Goal: Information Seeking & Learning: Find specific fact

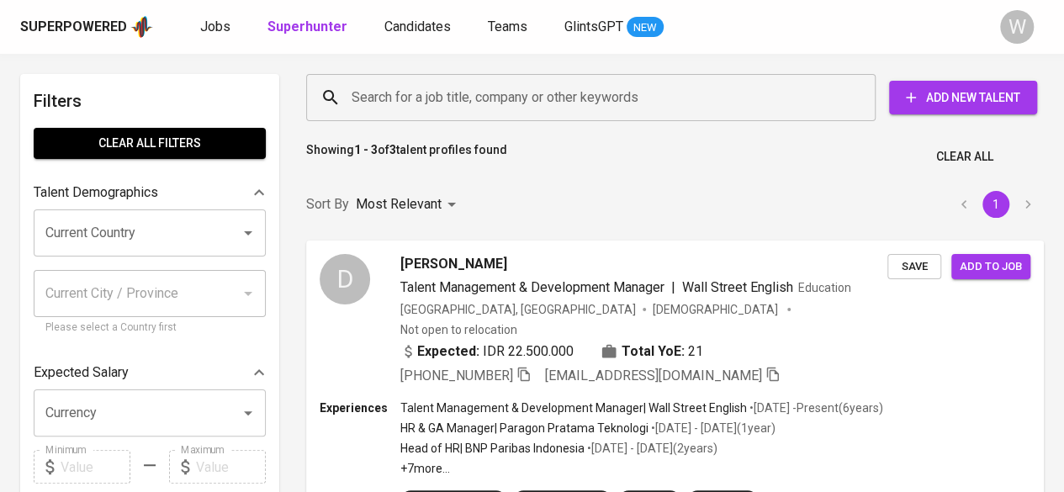
click at [412, 113] on input "Search for a job title, company or other keywords" at bounding box center [594, 98] width 495 height 32
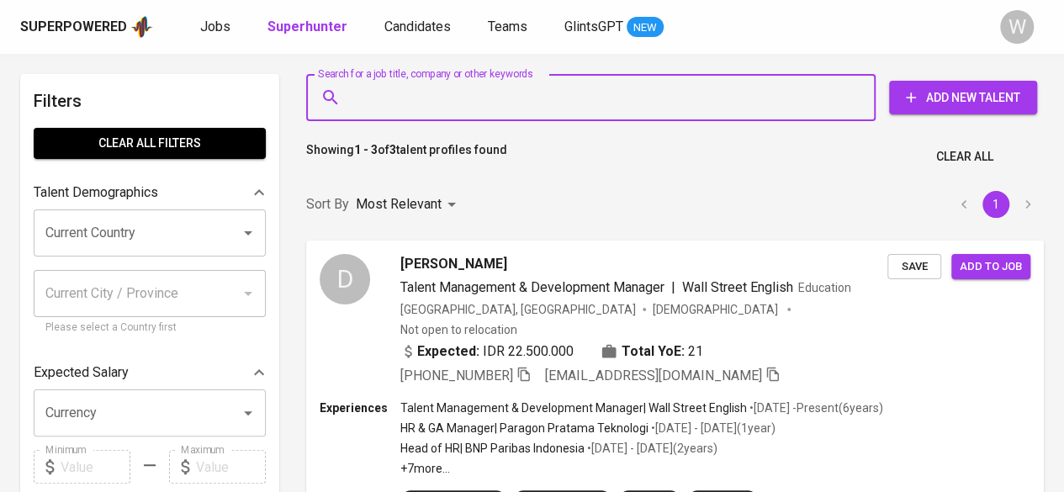
paste input "[EMAIL_ADDRESS][DOMAIN_NAME]"
type input "[EMAIL_ADDRESS][DOMAIN_NAME]"
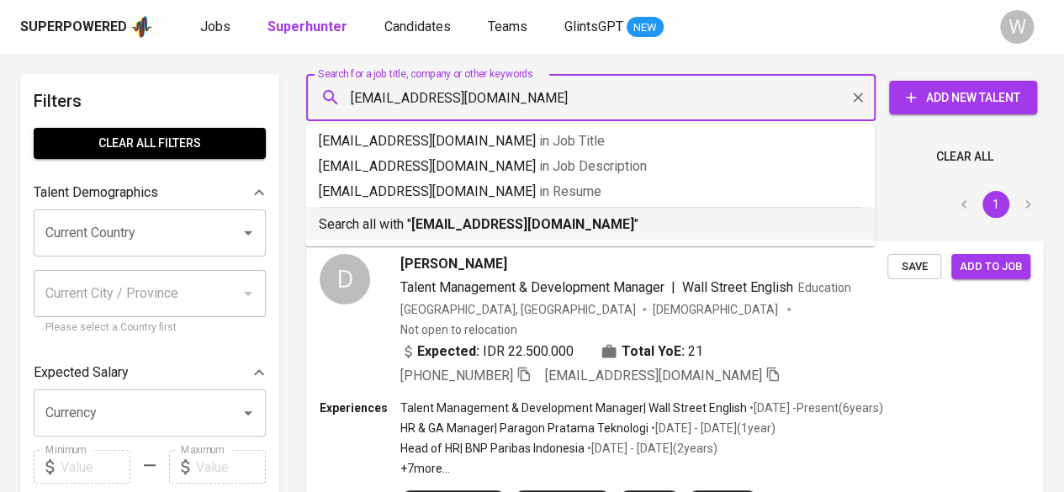
click at [503, 222] on b "[EMAIL_ADDRESS][DOMAIN_NAME]" at bounding box center [522, 224] width 223 height 16
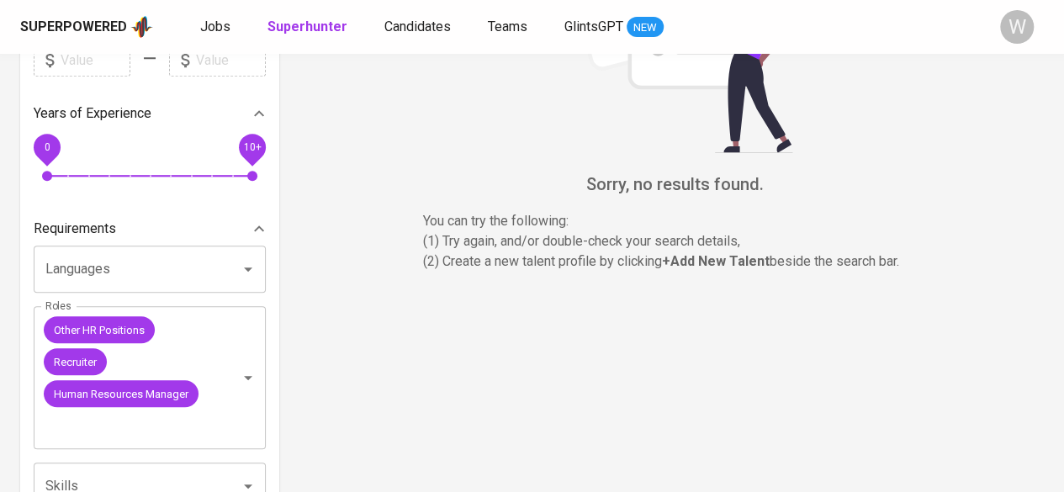
scroll to position [415, 0]
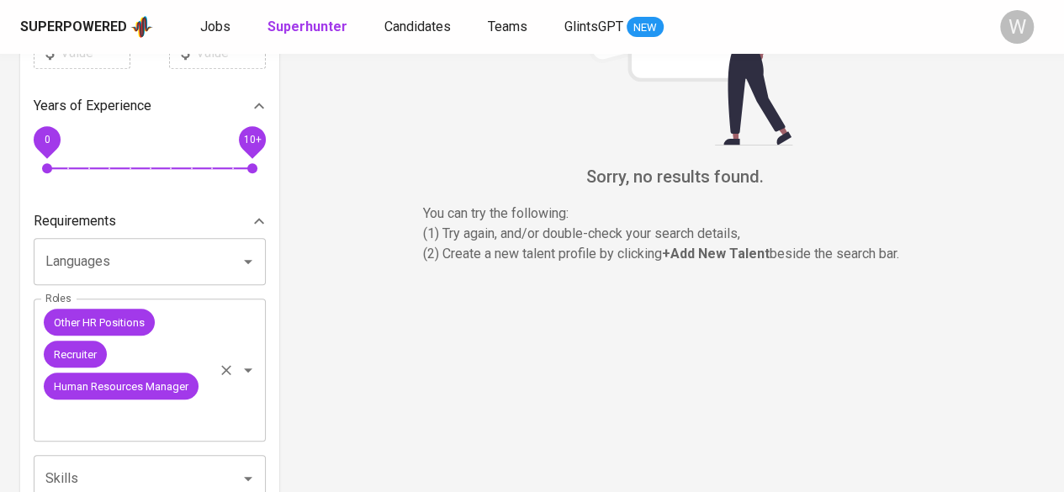
click at [226, 366] on icon "Clear" at bounding box center [226, 370] width 17 height 17
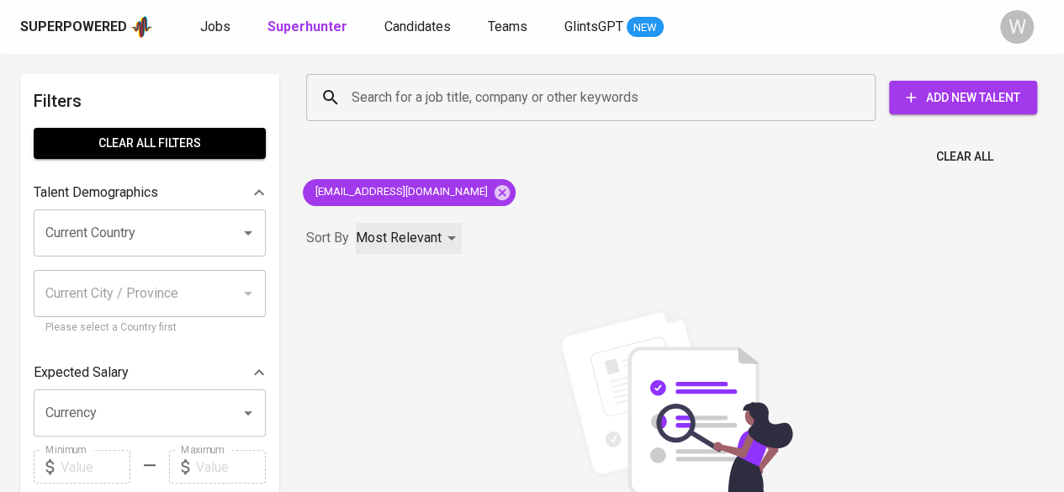
click at [444, 250] on div "Most Relevant" at bounding box center [409, 238] width 106 height 31
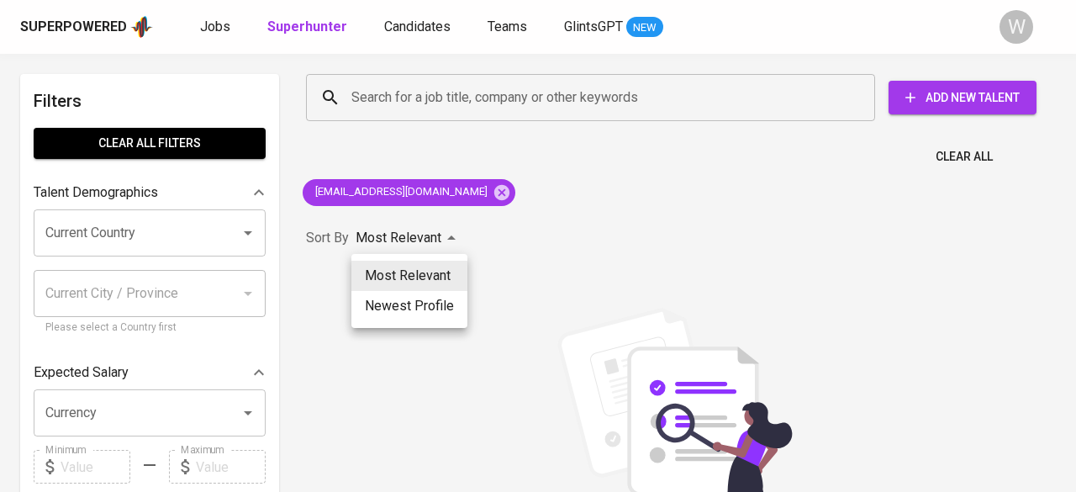
click at [535, 228] on div at bounding box center [538, 246] width 1076 height 492
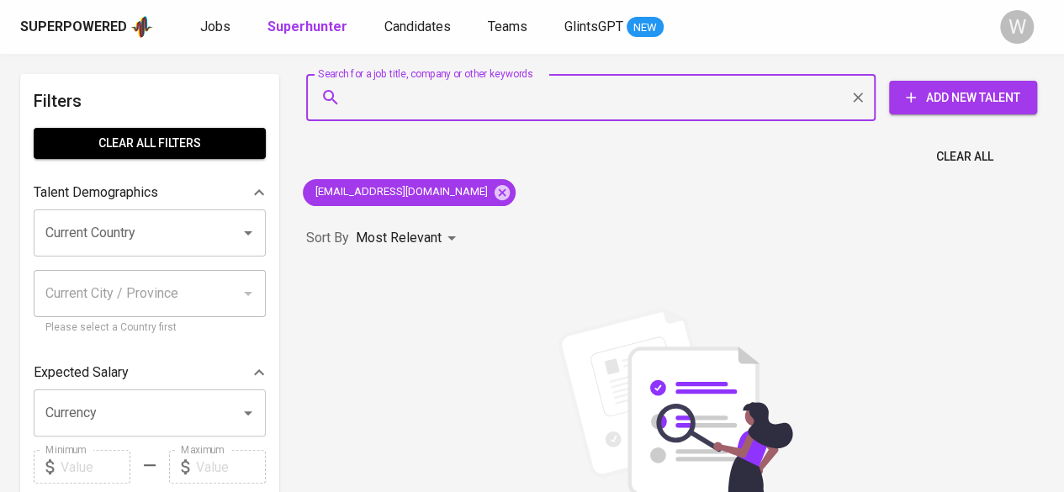
click at [466, 83] on input "Search for a job title, company or other keywords" at bounding box center [594, 98] width 495 height 32
paste input "[PERSON_NAME]"
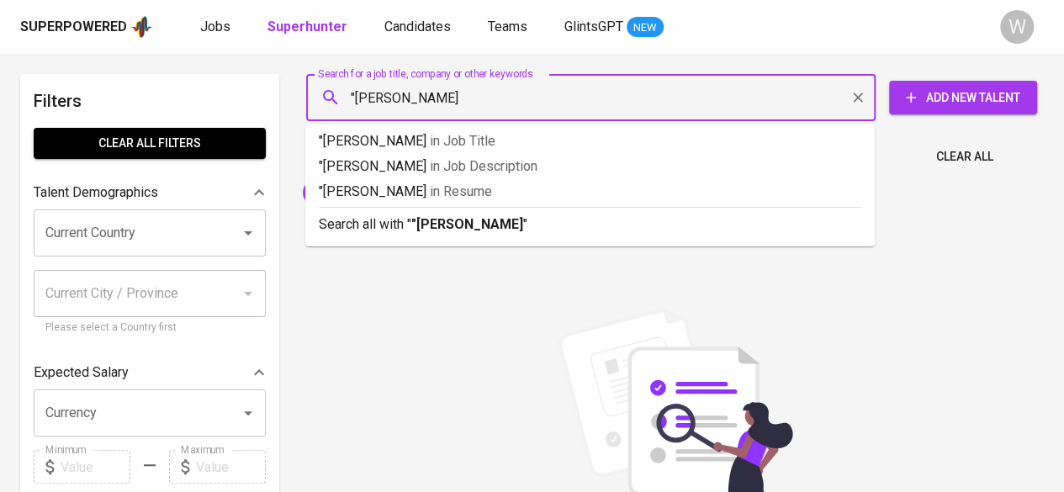
type input ""[PERSON_NAME]""
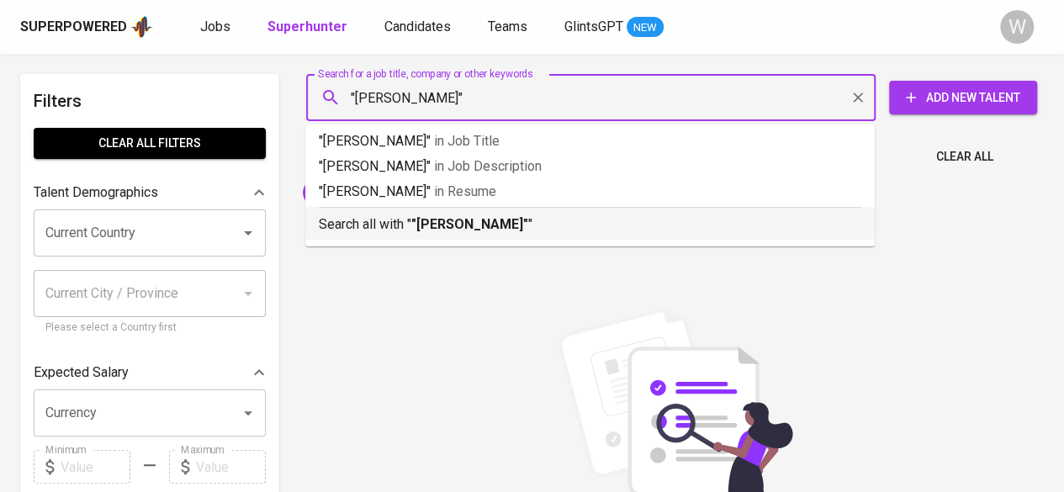
click at [466, 228] on b ""[PERSON_NAME]"" at bounding box center [469, 224] width 117 height 16
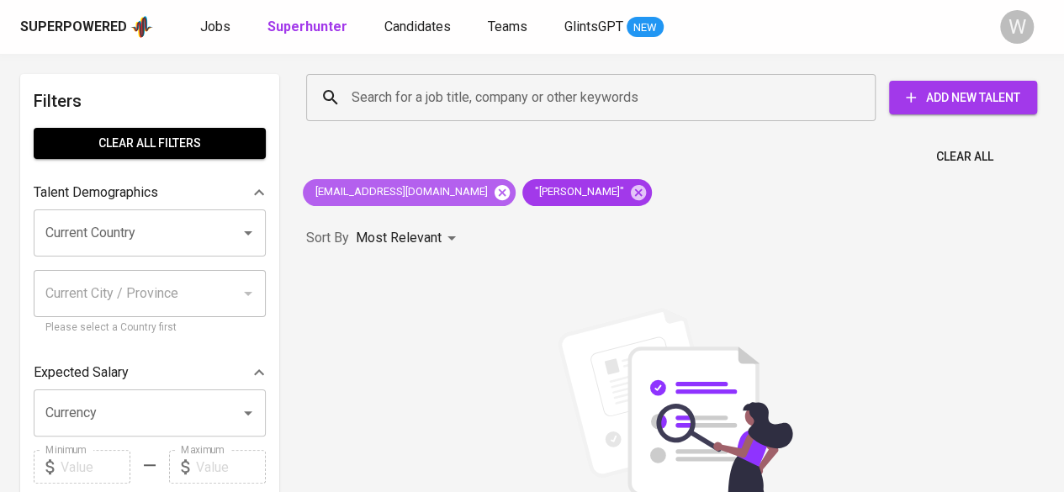
click at [494, 196] on icon at bounding box center [501, 191] width 15 height 15
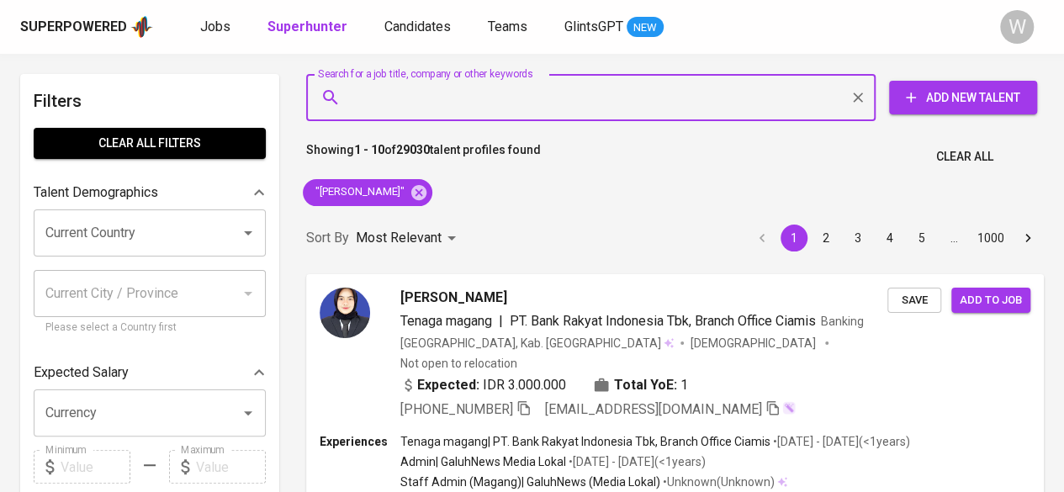
click at [405, 102] on input "Search for a job title, company or other keywords" at bounding box center [594, 98] width 495 height 32
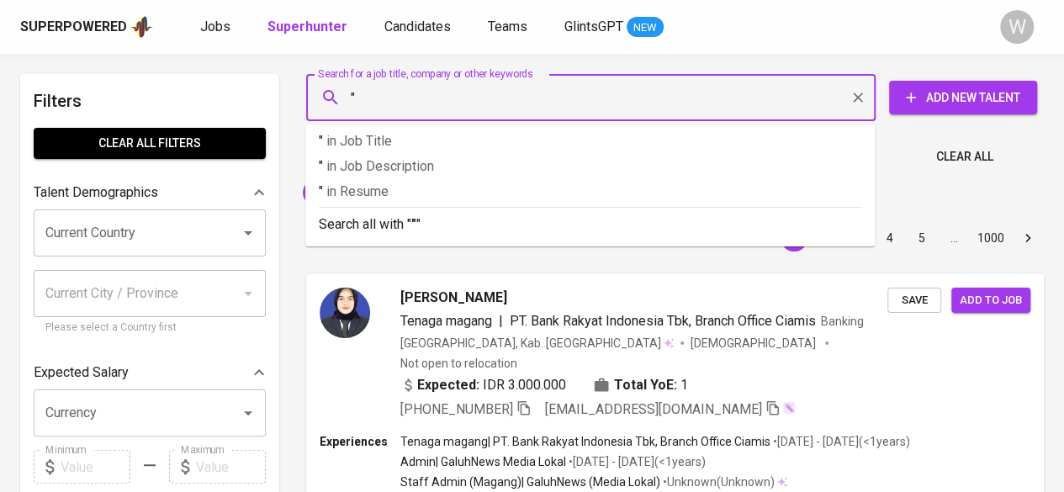
paste input "[PERSON_NAME]"
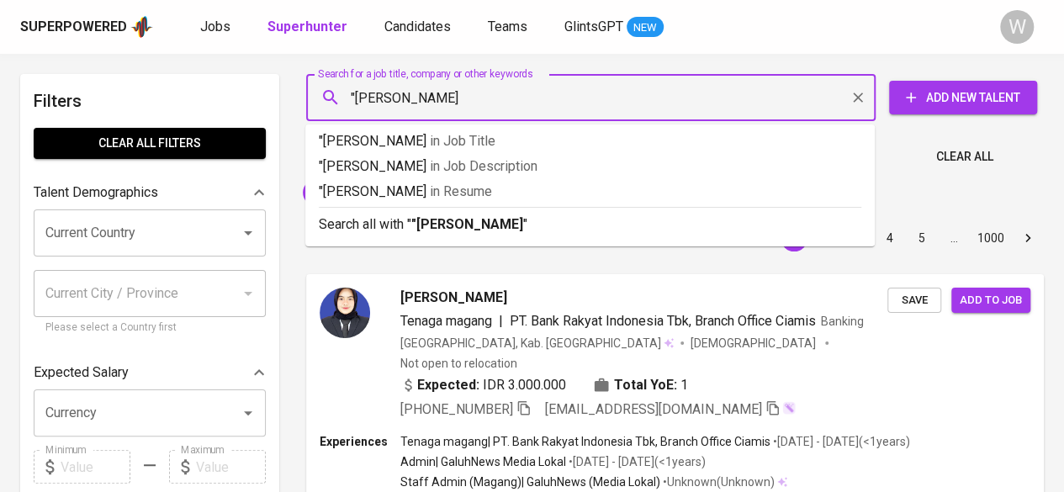
type input ""[PERSON_NAME]""
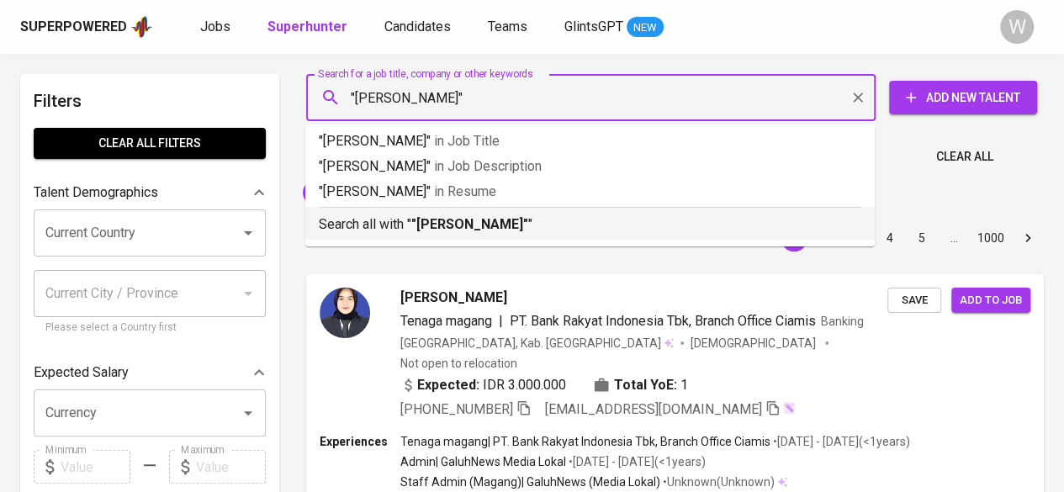
click at [404, 210] on div "Search all with " "[PERSON_NAME]" "" at bounding box center [590, 221] width 542 height 28
click at [426, 229] on p "Most Relevant" at bounding box center [399, 238] width 86 height 20
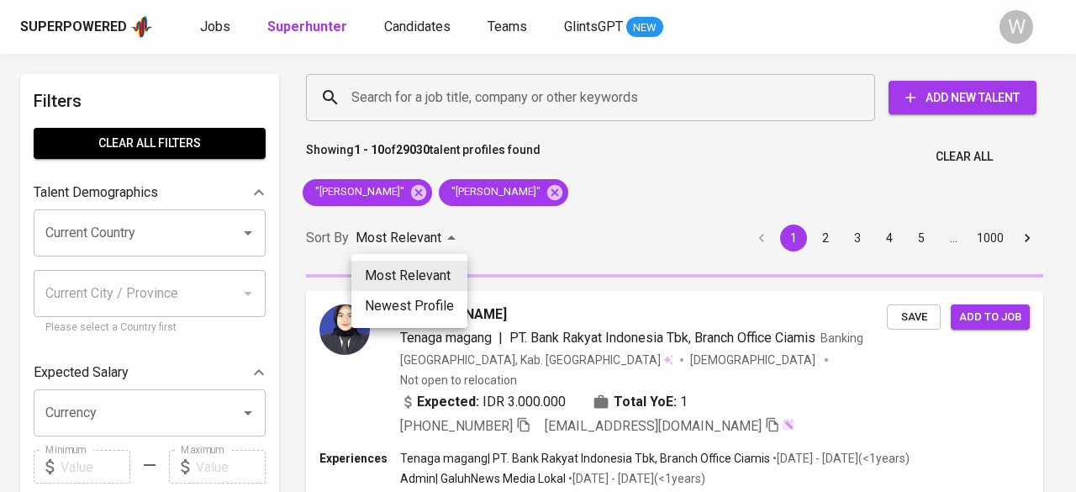
click at [441, 193] on div at bounding box center [538, 246] width 1076 height 492
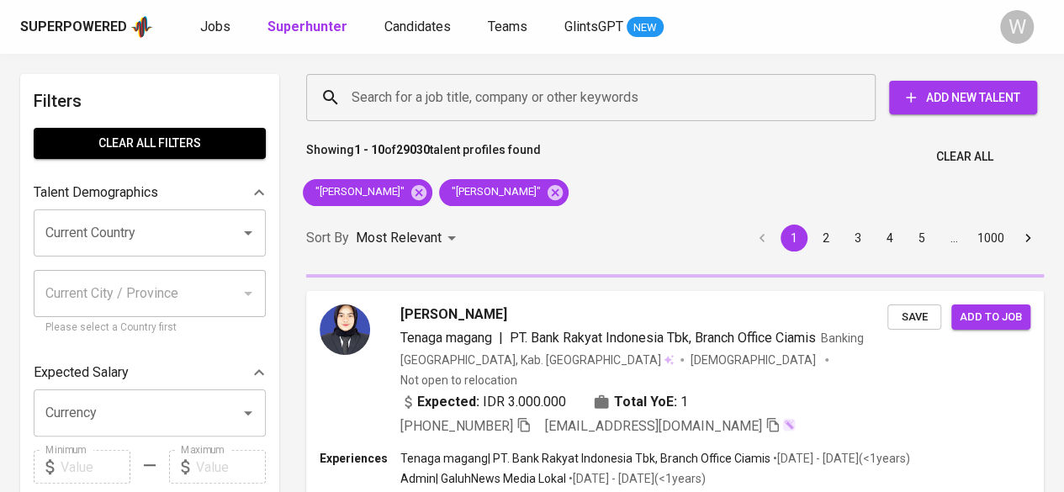
click at [441, 193] on div "Most Relevant Newest Profile" at bounding box center [532, 246] width 1064 height 492
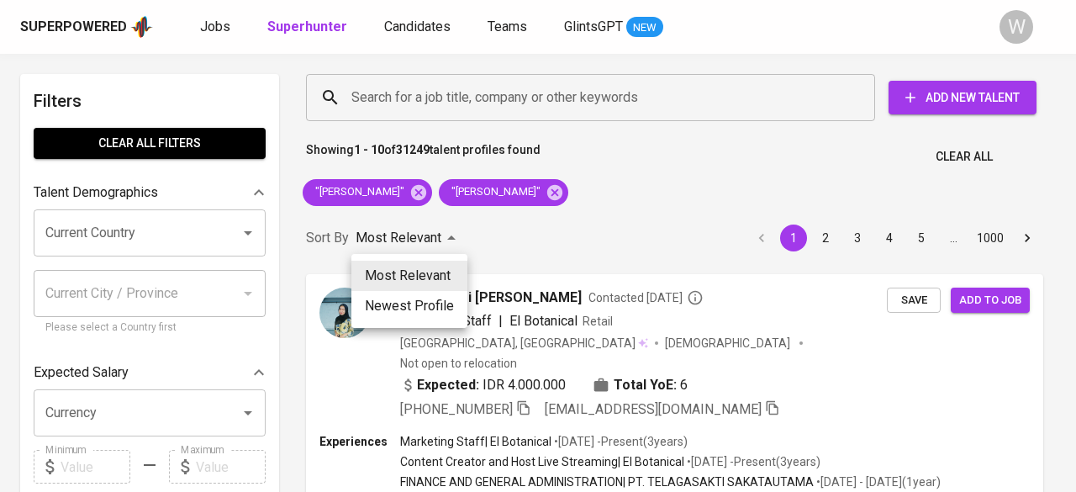
click at [481, 228] on div at bounding box center [538, 246] width 1076 height 492
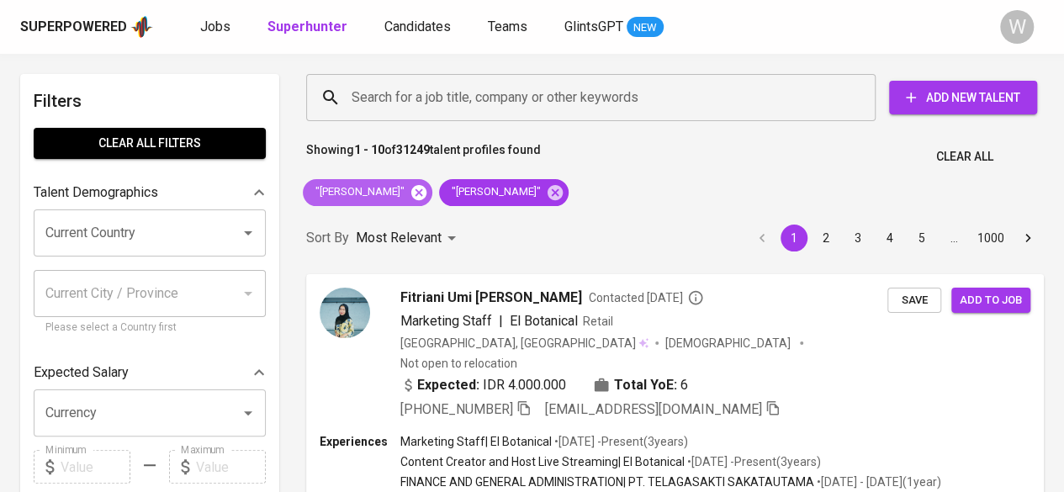
click at [428, 195] on icon at bounding box center [419, 192] width 18 height 18
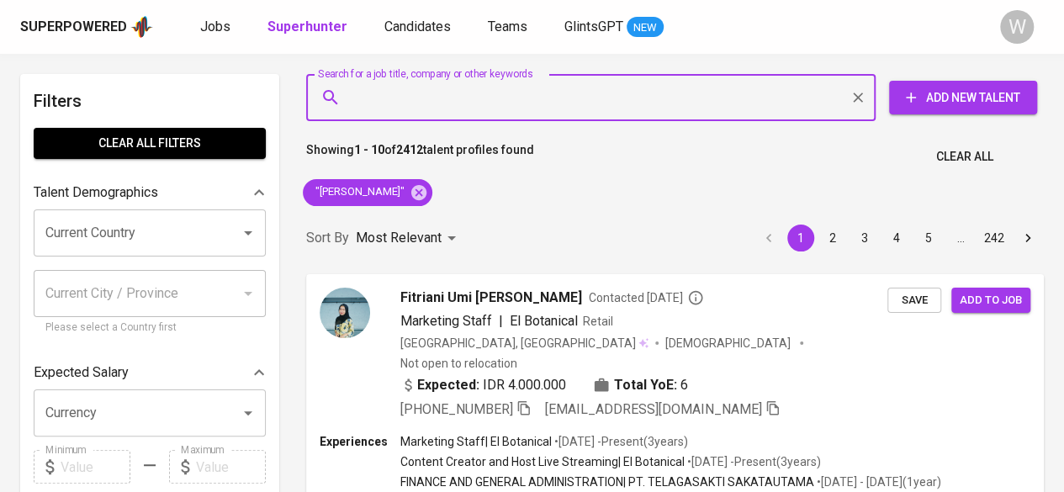
click at [397, 98] on input "Search for a job title, company or other keywords" at bounding box center [594, 98] width 495 height 32
paste input "[PERSON_NAME]"
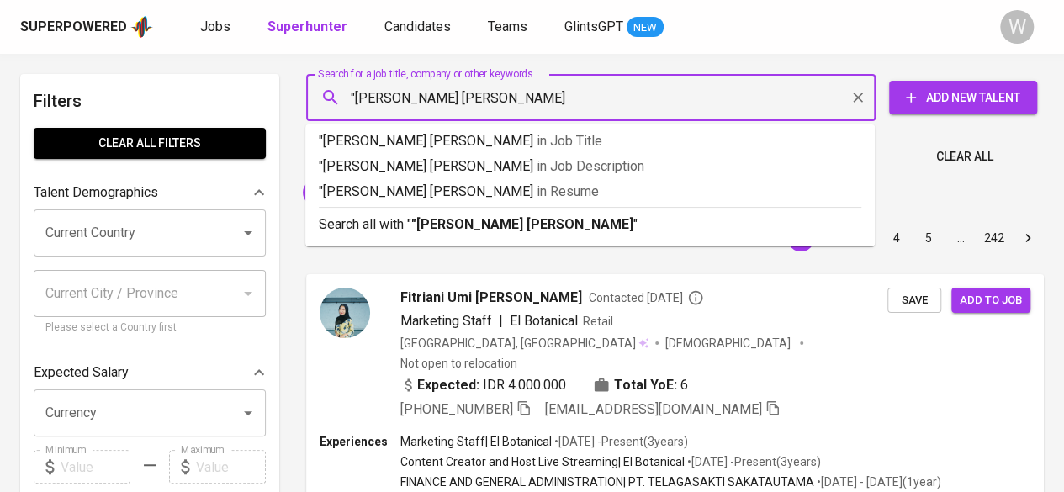
type input ""[PERSON_NAME]""
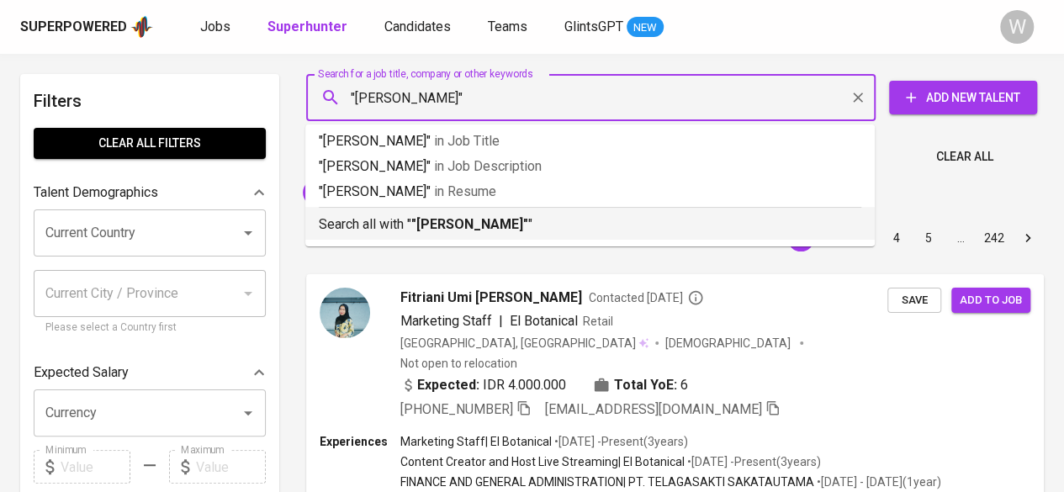
click at [447, 228] on b ""[PERSON_NAME]"" at bounding box center [469, 224] width 117 height 16
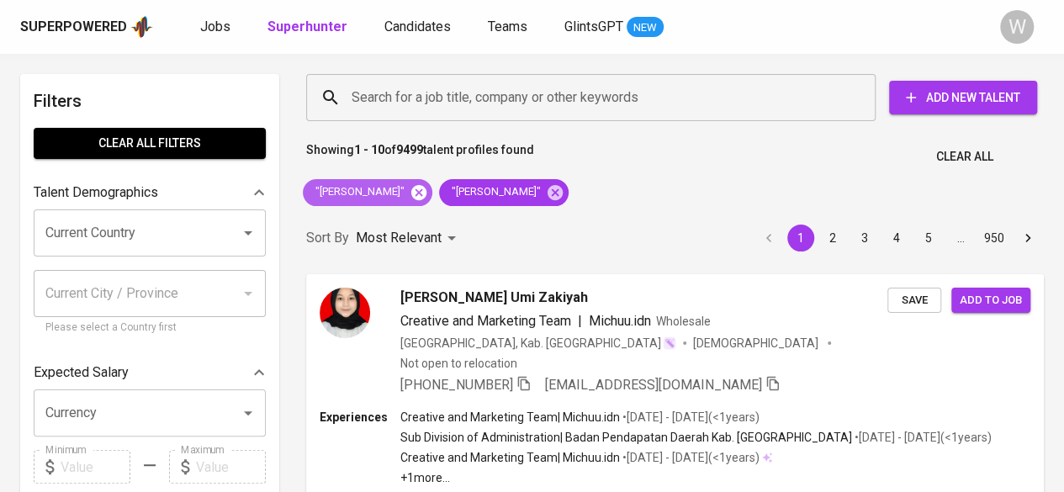
click at [411, 192] on icon at bounding box center [418, 191] width 15 height 15
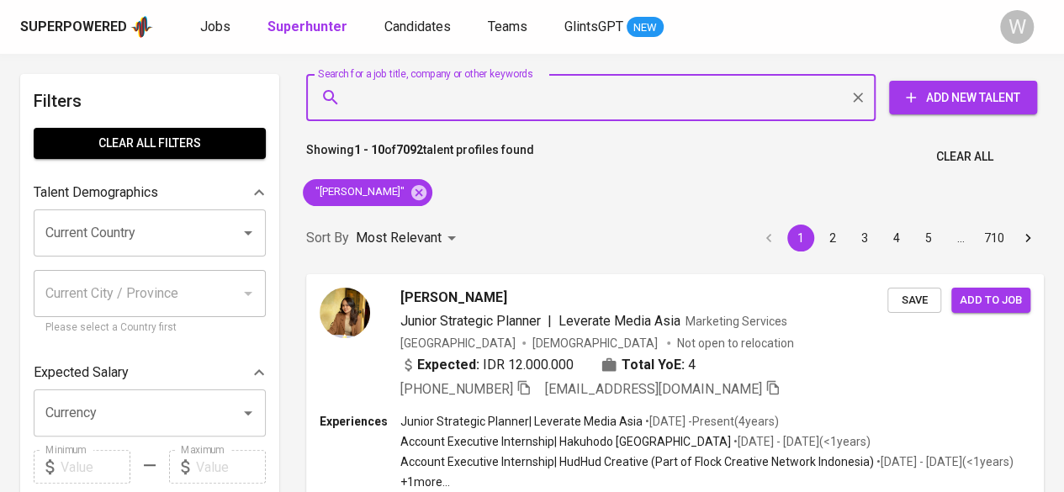
paste input "[EMAIL_ADDRESS][DOMAIN_NAME]"
click at [394, 92] on input "Search for a job title, company or other keywords" at bounding box center [594, 98] width 495 height 32
type input "[EMAIL_ADDRESS][DOMAIN_NAME]"
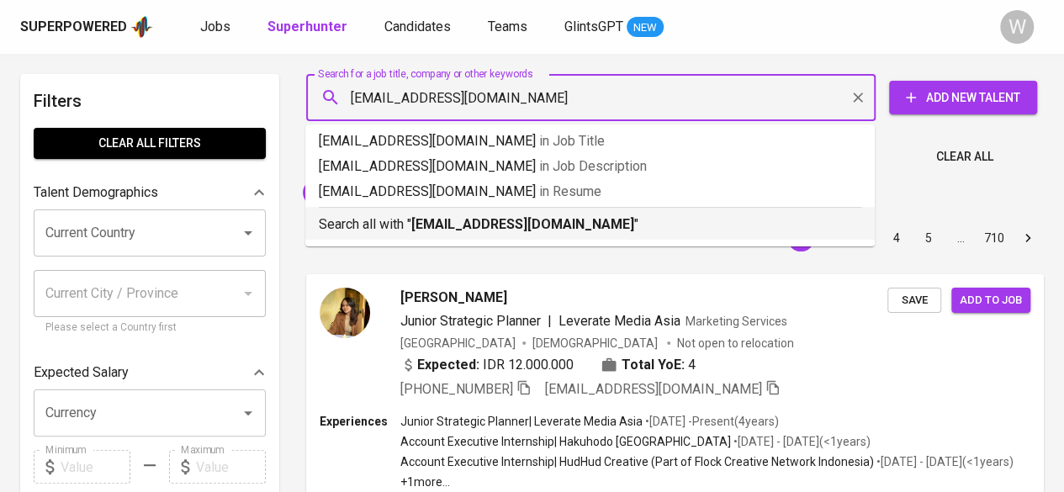
click at [508, 224] on b "[EMAIL_ADDRESS][DOMAIN_NAME]" at bounding box center [522, 224] width 223 height 16
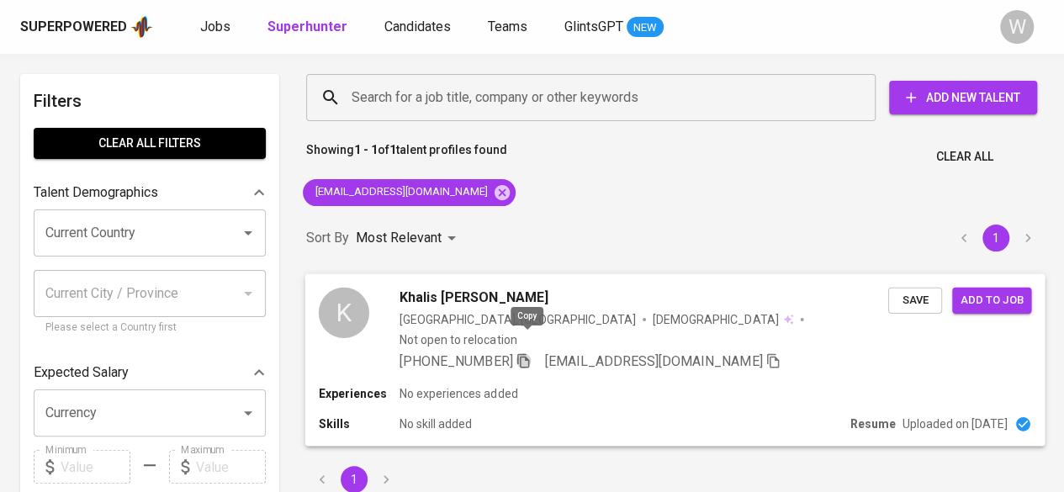
click at [531, 352] on icon "button" at bounding box center [522, 359] width 15 height 15
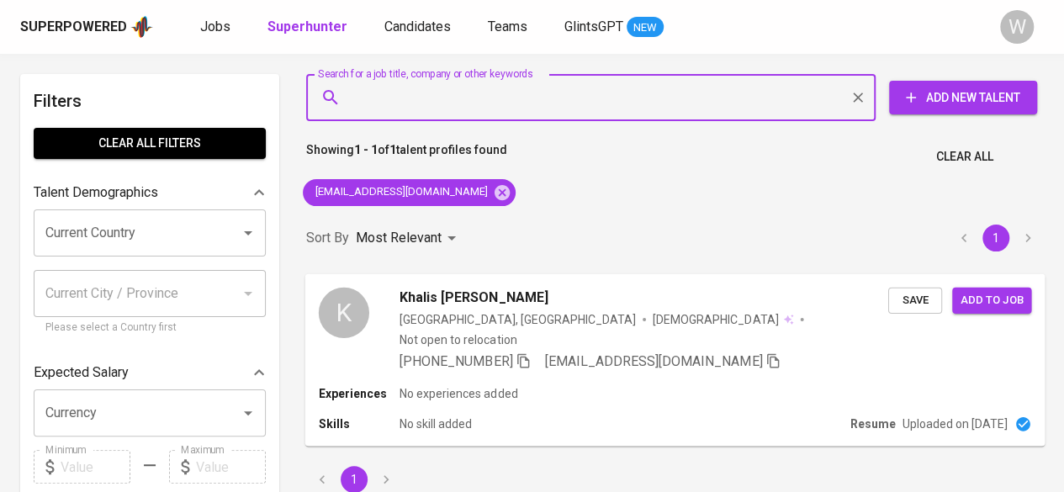
click at [369, 93] on input "Search for a job title, company or other keywords" at bounding box center [594, 98] width 495 height 32
paste input "rezaainayah@gmail.com"
type input "rezaainayah@gmail.com"
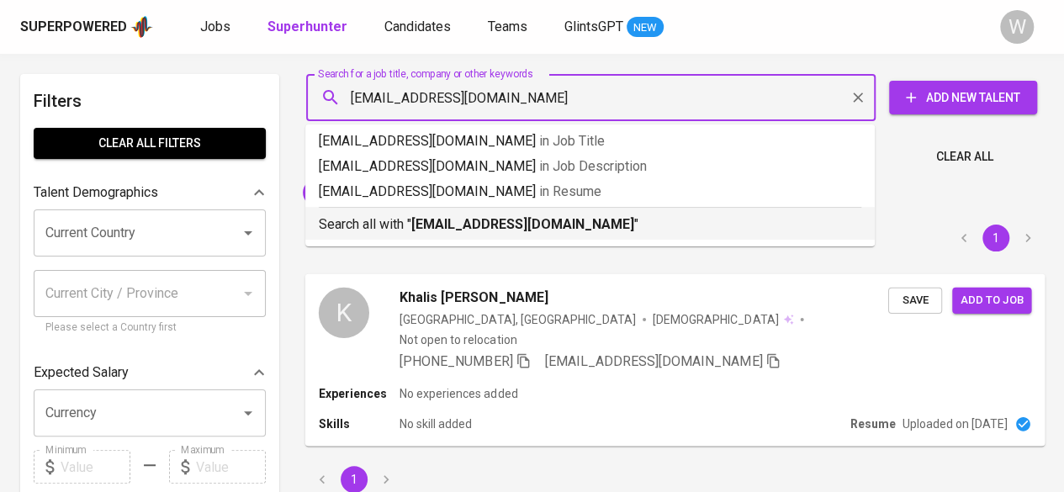
click at [507, 220] on b "rezaainayah@gmail.com" at bounding box center [522, 224] width 223 height 16
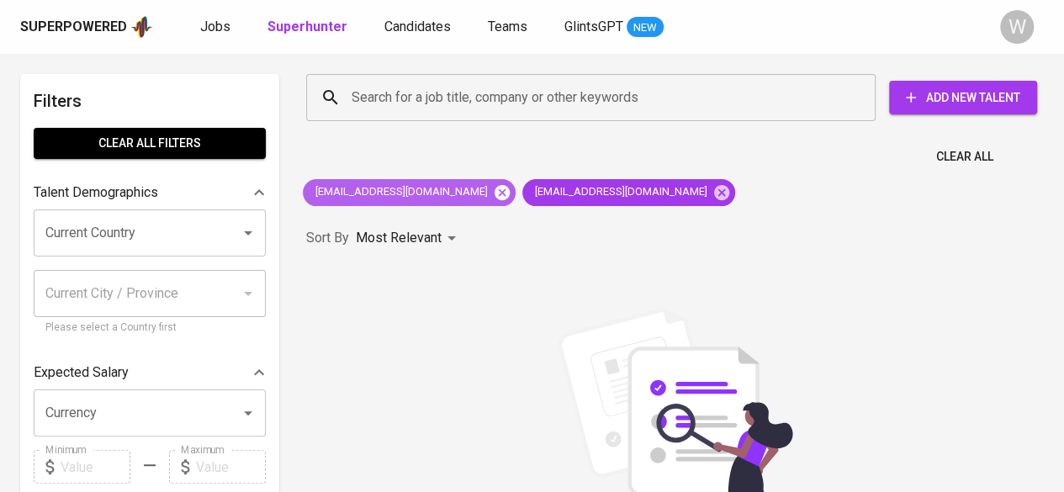
click at [493, 194] on icon at bounding box center [502, 192] width 18 height 18
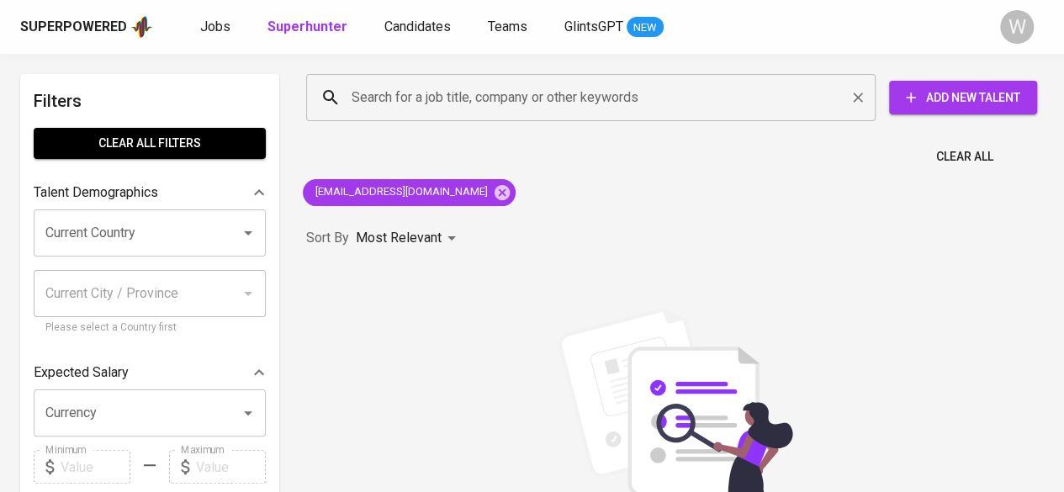
click at [428, 78] on div "Search for a job title, company or other keywords" at bounding box center [590, 97] width 569 height 47
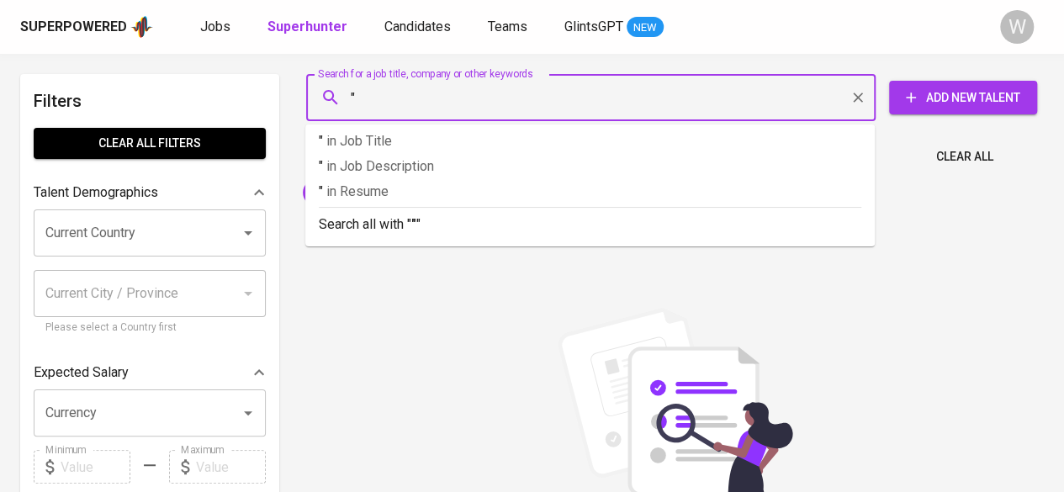
paste input "Reza Annisa Ainnayah"
type input ""Reza Annisa Ainnayah""
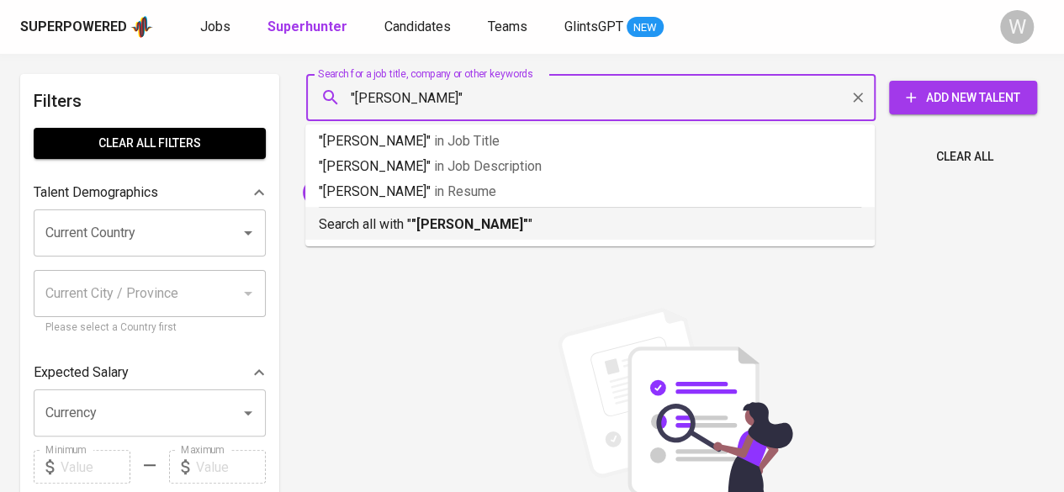
click at [452, 215] on p "Search all with " "Reza Annisa Ainnayah" "" at bounding box center [590, 224] width 542 height 20
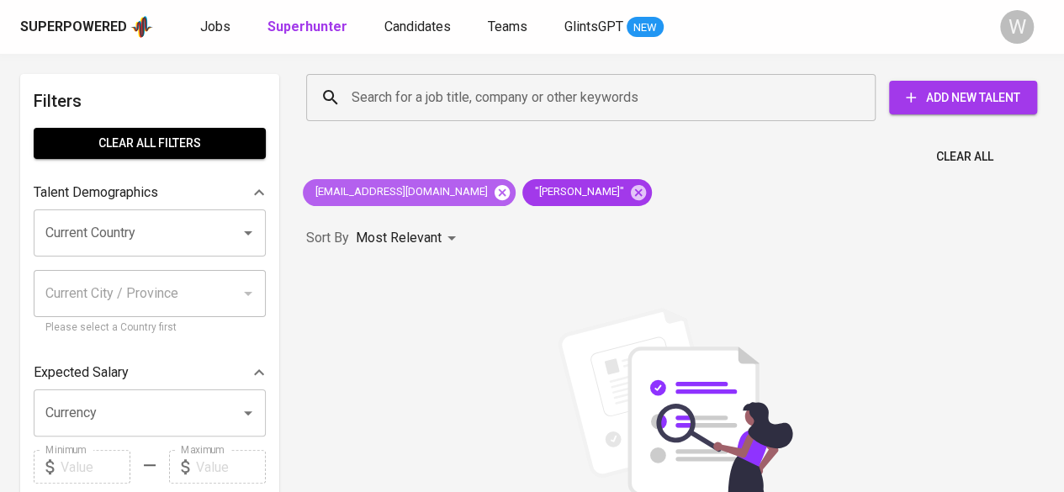
click at [493, 187] on icon at bounding box center [502, 192] width 18 height 18
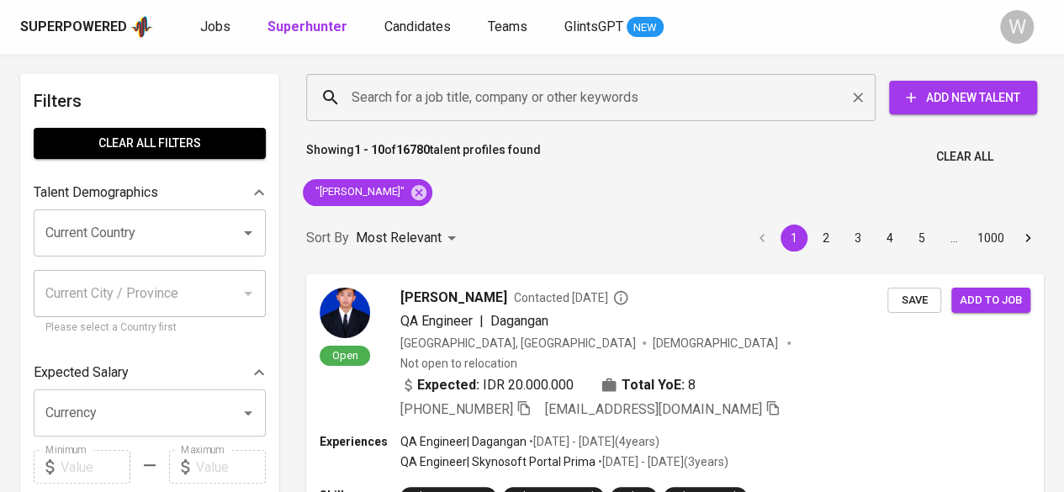
click at [400, 114] on div "Search for a job title, company or other keywords" at bounding box center [590, 97] width 569 height 47
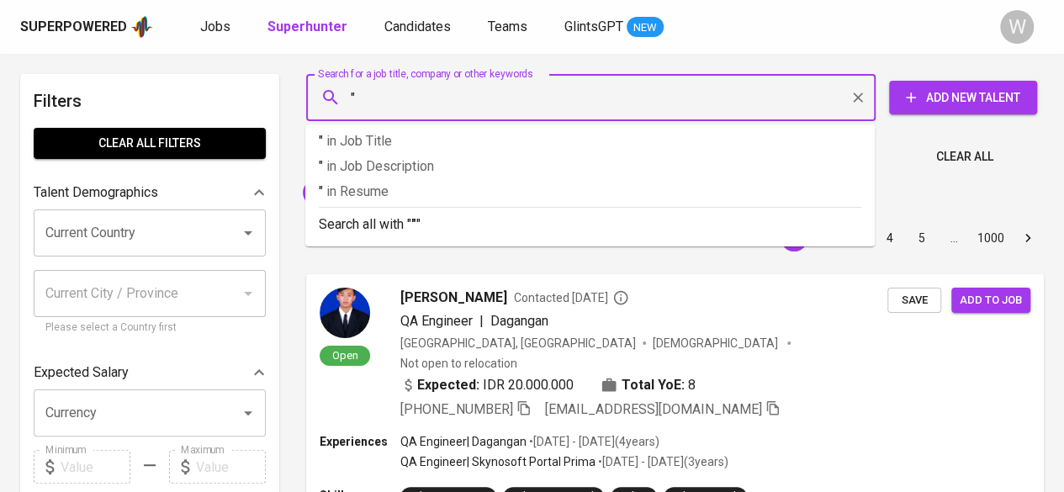
paste input "Azwar Mahendra Herlambang"
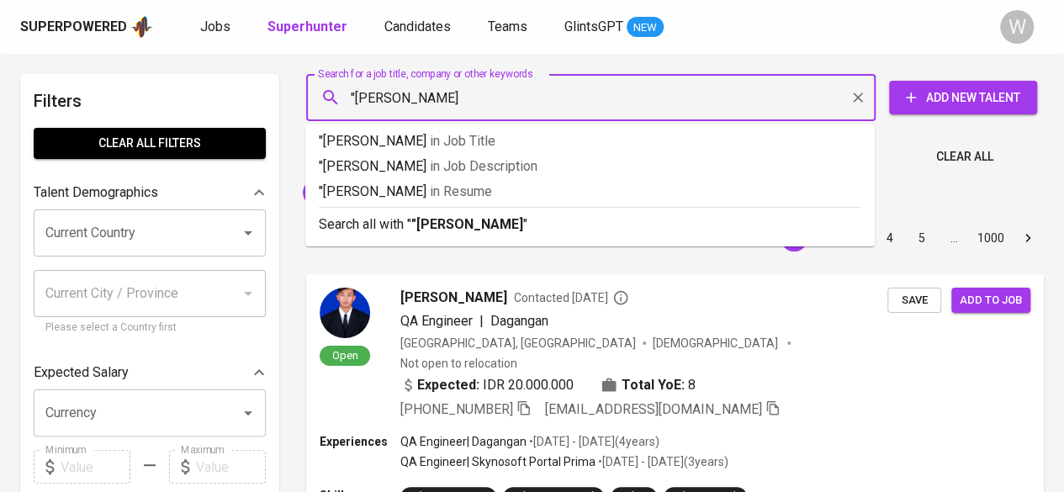
type input ""Azwar Mahendra Herlambang""
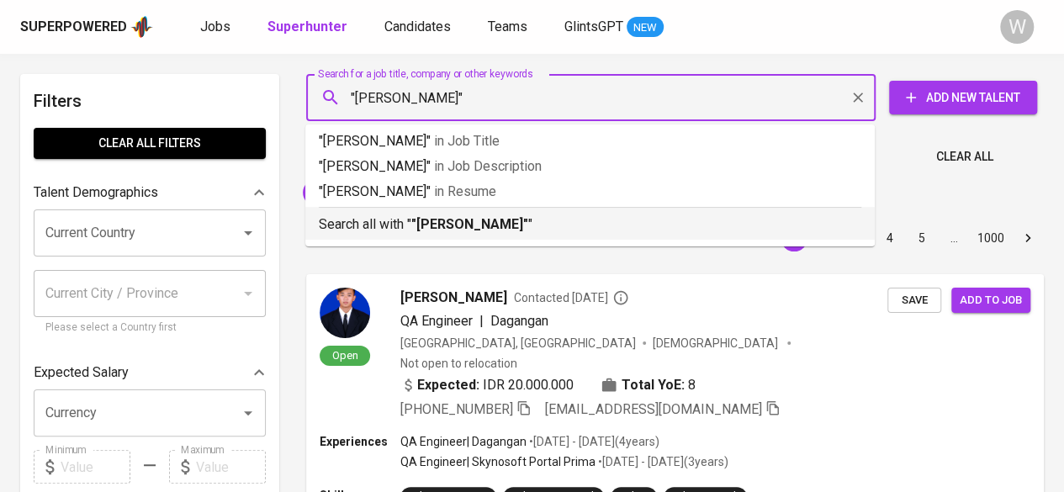
click at [435, 213] on div "Search all with " "Azwar Mahendra Herlambang" "" at bounding box center [590, 221] width 542 height 28
click at [435, 213] on div "Sort By Most Relevant MOST_RELEVANT 1 2 3 4 5 … 1000" at bounding box center [675, 238] width 758 height 51
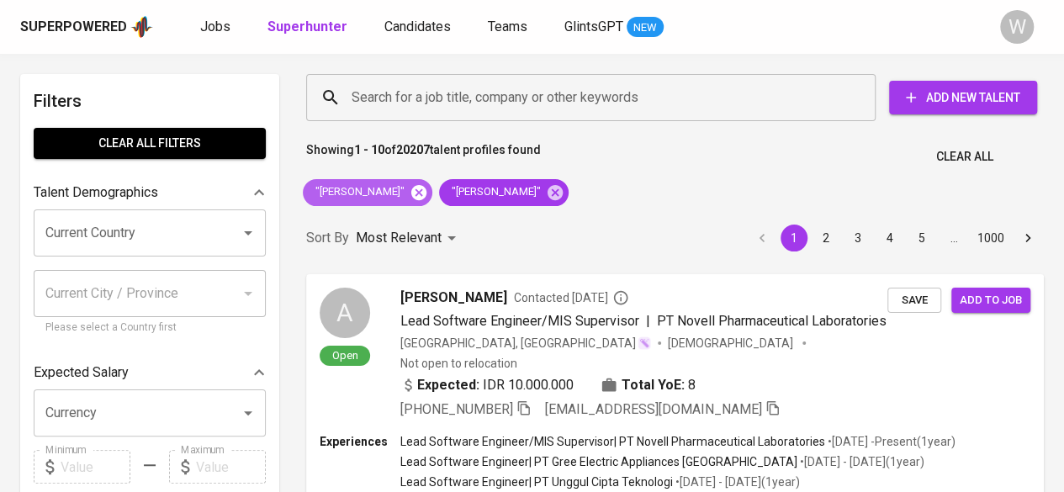
click at [426, 194] on icon at bounding box center [418, 191] width 15 height 15
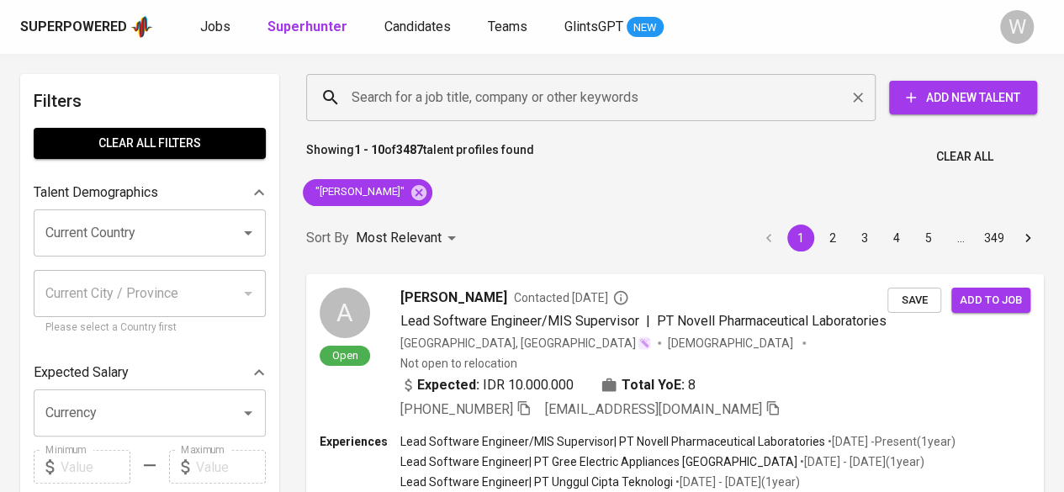
click at [375, 118] on div "Search for a job title, company or other keywords" at bounding box center [590, 97] width 569 height 47
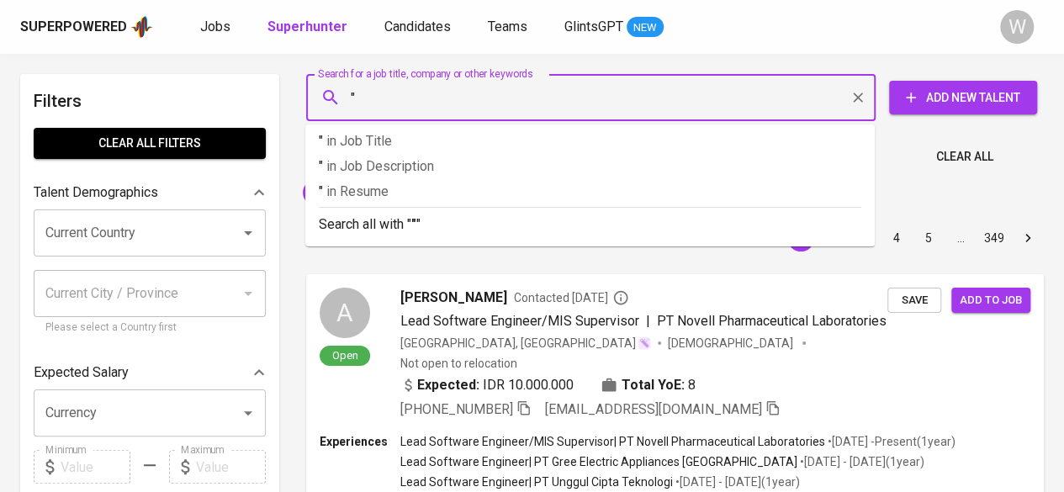
paste input "Mutia Sholihat"
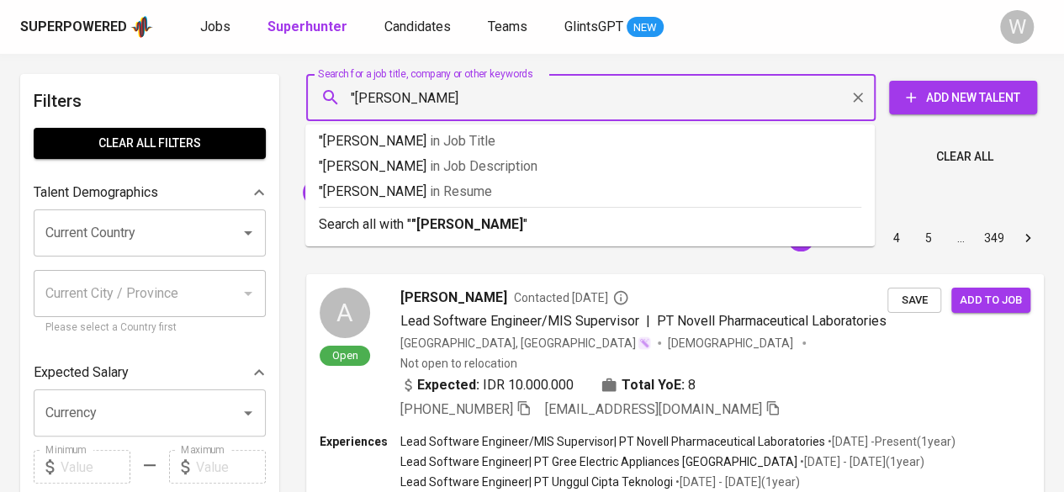
type input ""Mutia Sholihat""
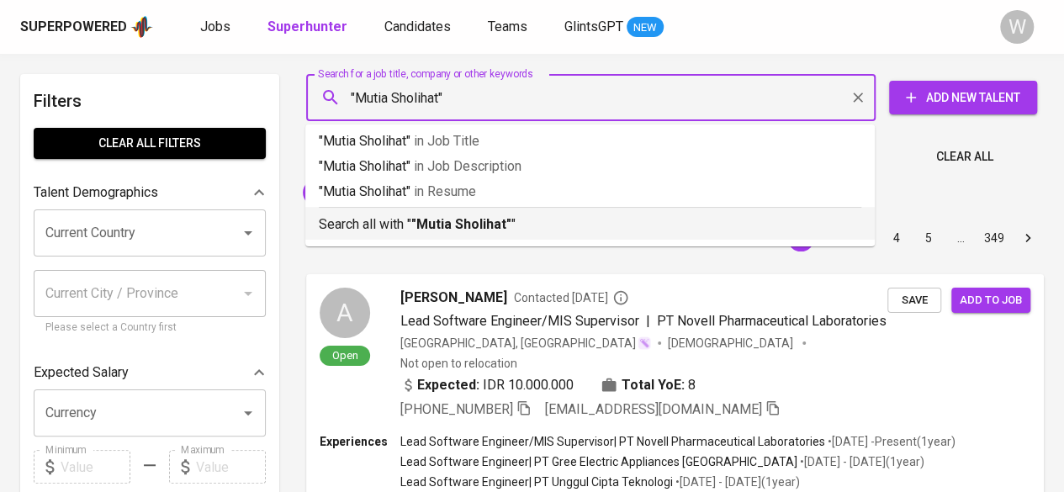
click at [412, 221] on p "Search all with " "Mutia Sholihat" "" at bounding box center [590, 224] width 542 height 20
click at [444, 223] on div "Most Relevant" at bounding box center [409, 238] width 106 height 31
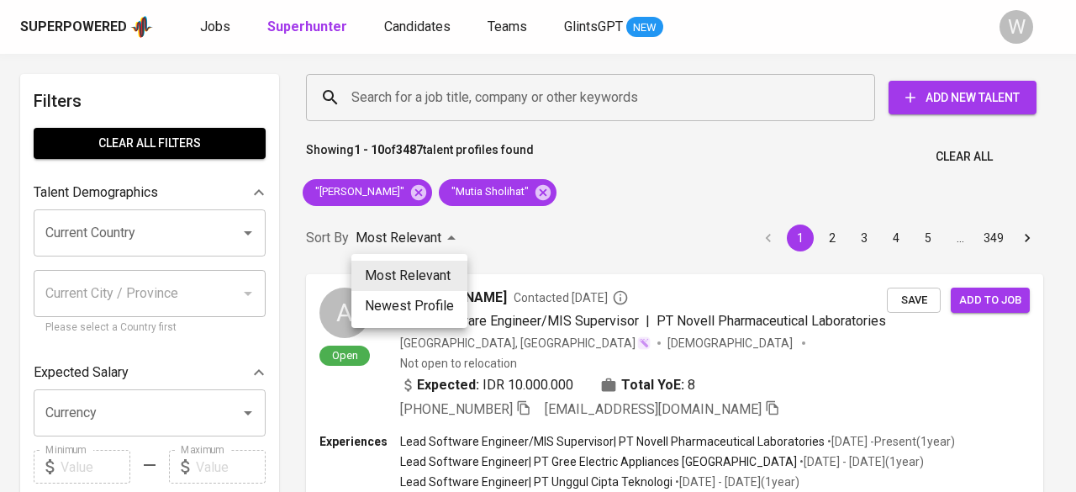
click at [480, 191] on div at bounding box center [538, 246] width 1076 height 492
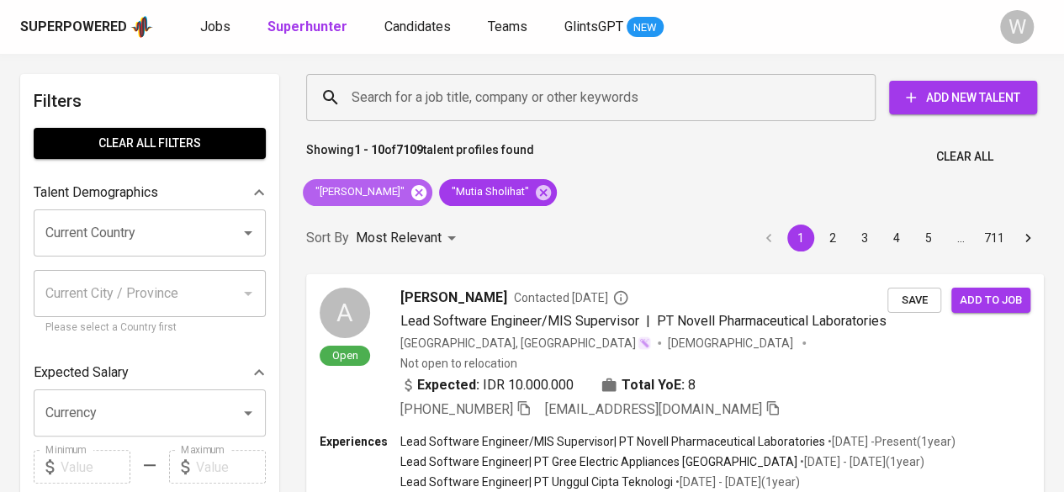
click at [426, 194] on icon at bounding box center [418, 191] width 15 height 15
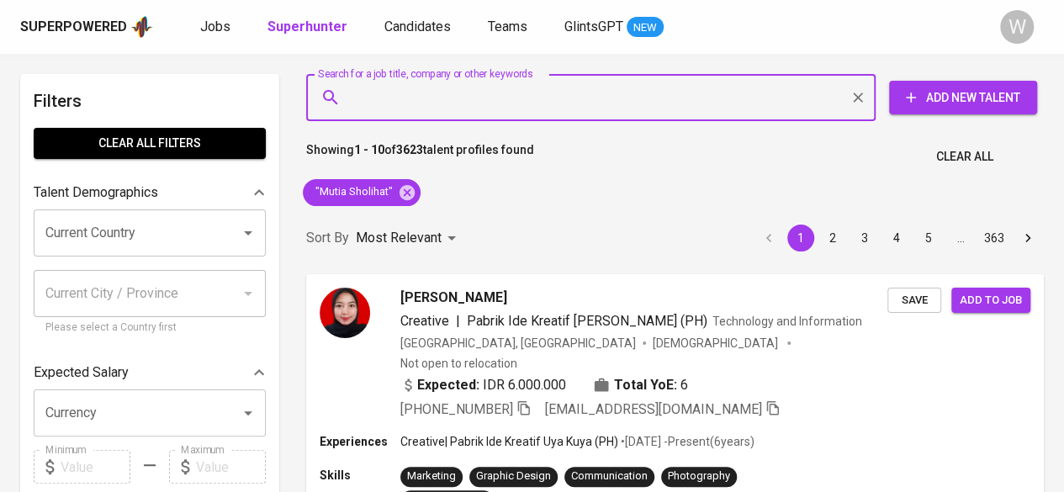
click at [399, 98] on input "Search for a job title, company or other keywords" at bounding box center [594, 98] width 495 height 32
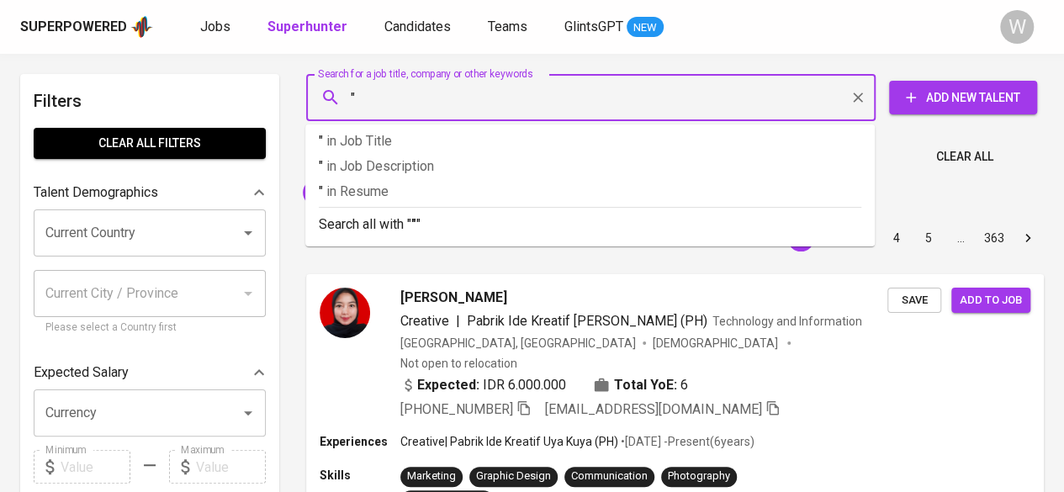
paste input "Ferri Sulistyanto"
type input ""Ferri Sulistyanto""
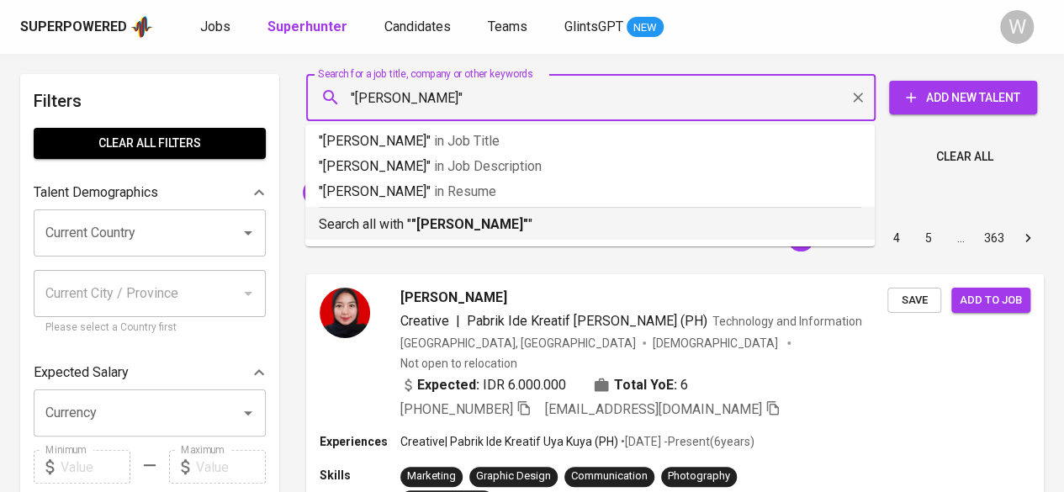
click at [435, 230] on b ""Ferri Sulistyanto"" at bounding box center [469, 224] width 117 height 16
click at [468, 229] on div "Sort By Most Relevant MOST_RELEVANT 1 2 3 4 5 … 363" at bounding box center [675, 238] width 758 height 51
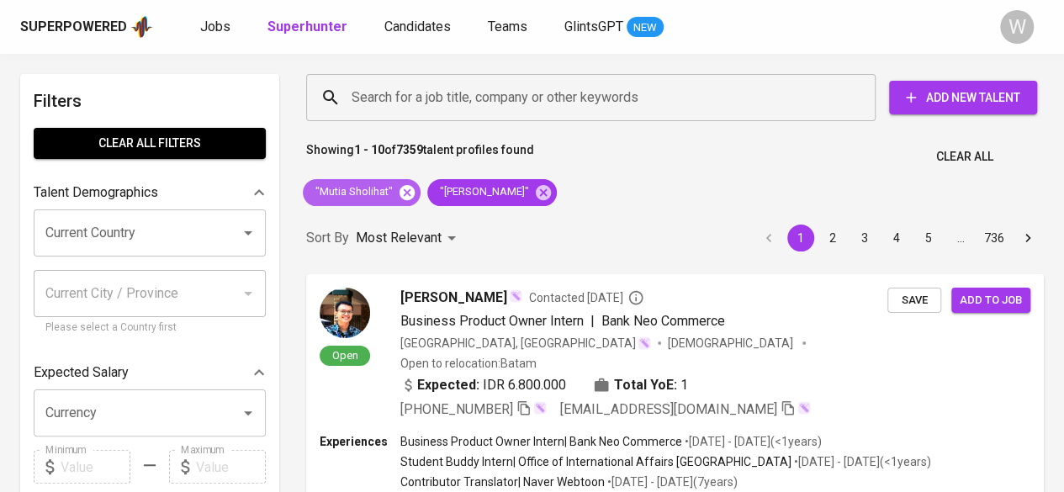
click at [404, 183] on icon at bounding box center [407, 192] width 18 height 18
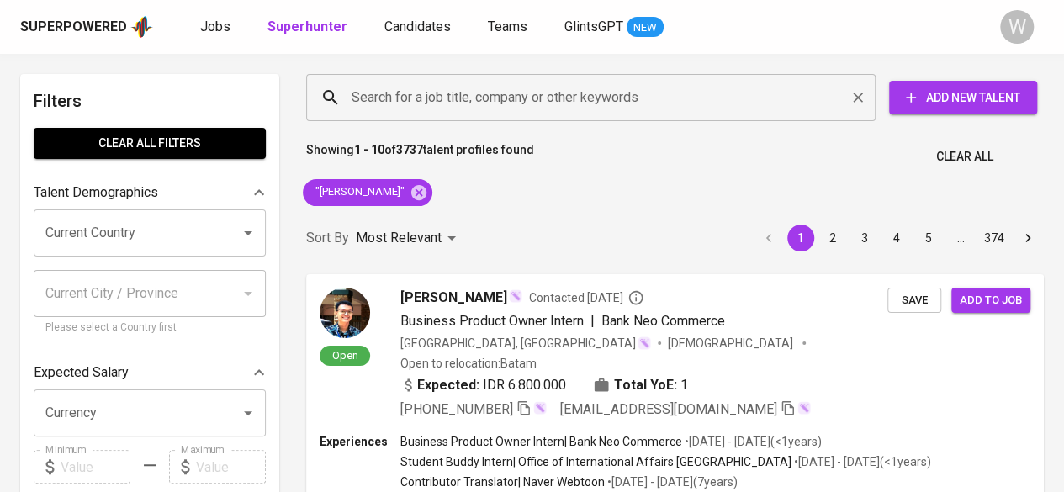
click at [512, 107] on input "Search for a job title, company or other keywords" at bounding box center [594, 98] width 495 height 32
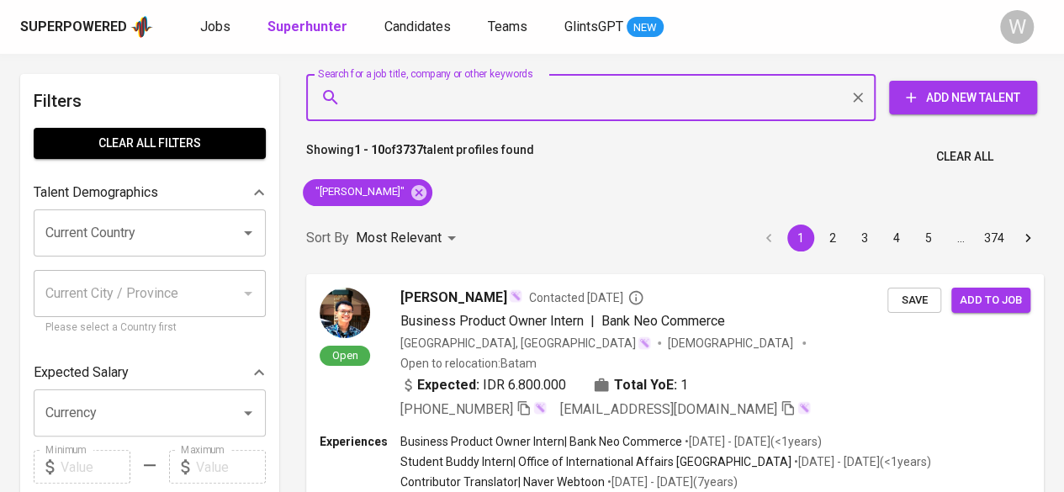
paste input "naufalrazank@gmail.com"
type input "naufalrazank@gmail.com"
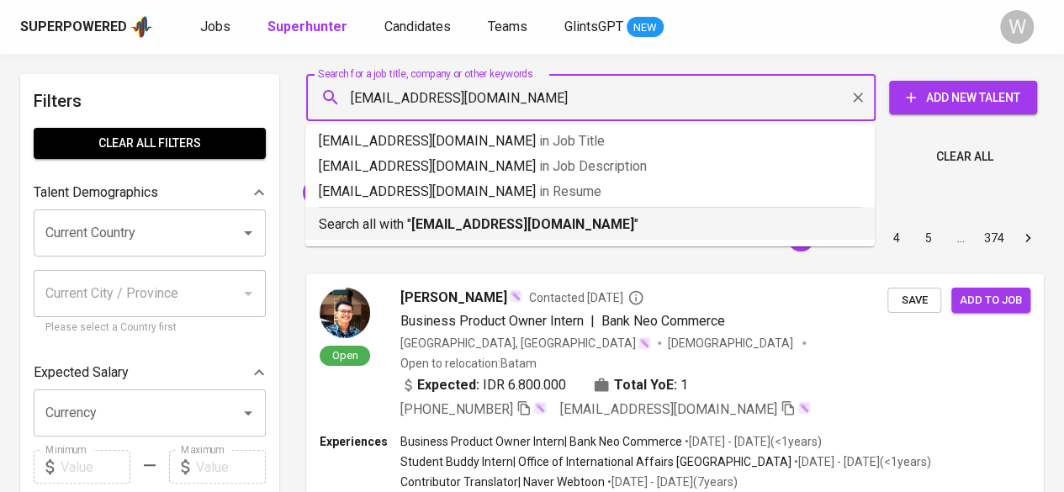
click at [551, 214] on p "Search all with " naufalrazank@gmail.com "" at bounding box center [590, 224] width 542 height 20
click at [536, 217] on div "Sort By Most Relevant MOST_RELEVANT 1 2 3 4 5 … 374" at bounding box center [675, 238] width 758 height 51
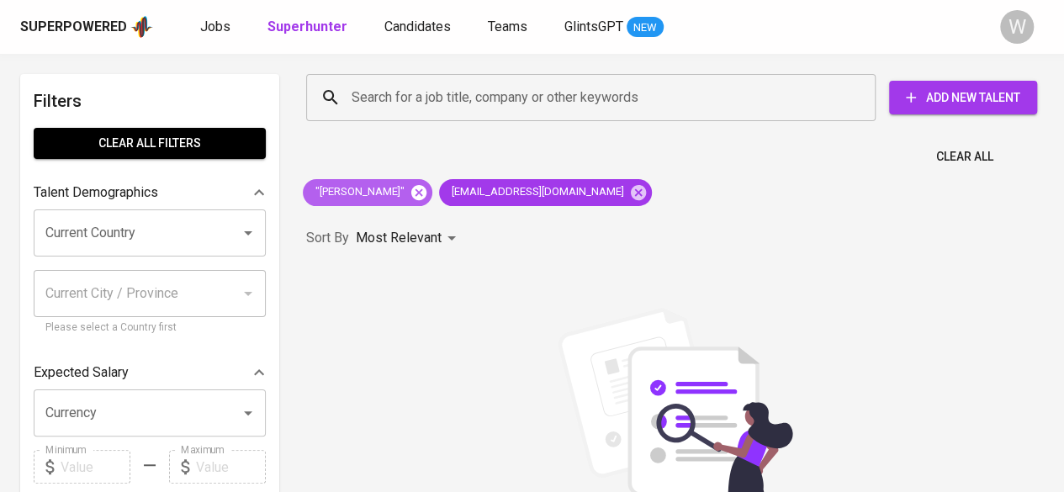
click at [415, 197] on icon at bounding box center [418, 191] width 15 height 15
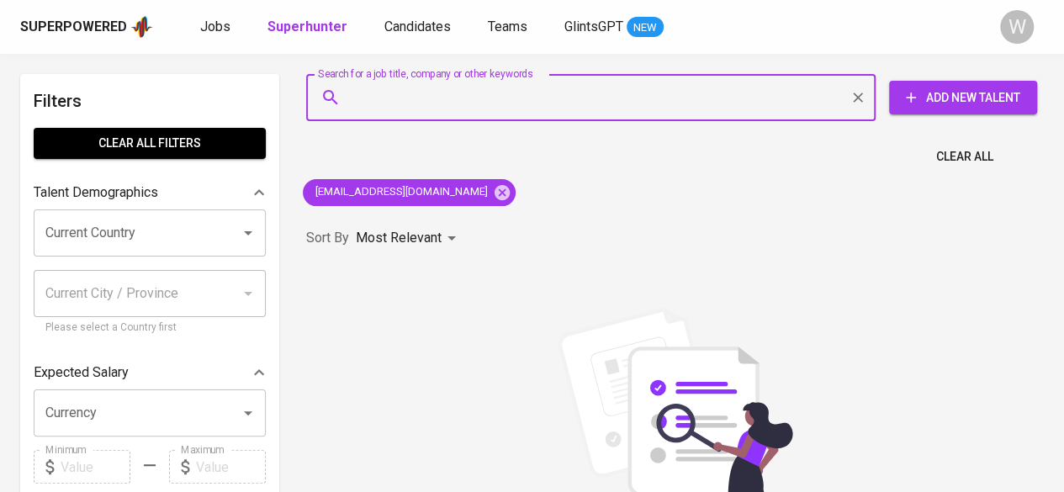
click at [379, 83] on input "Search for a job title, company or other keywords" at bounding box center [594, 98] width 495 height 32
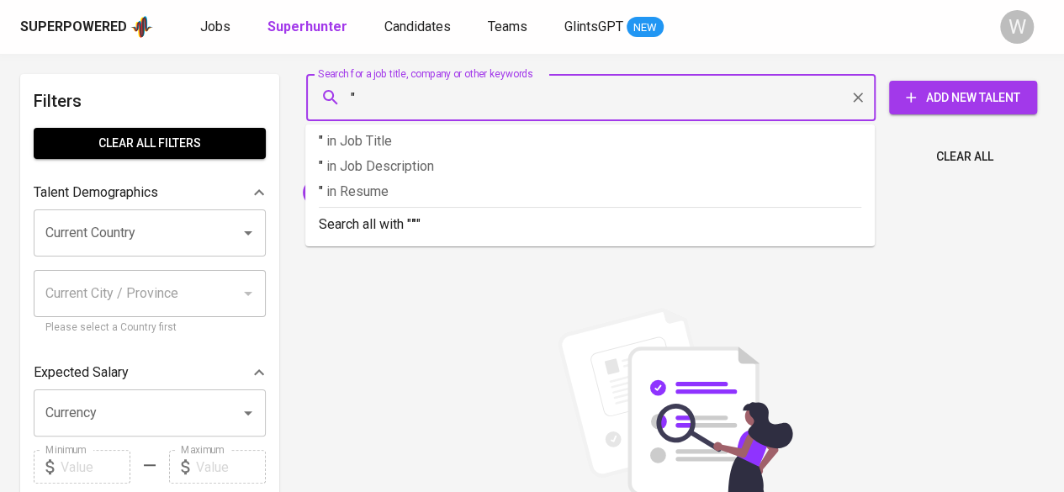
paste input "Naufal Razan Krishnaputra"
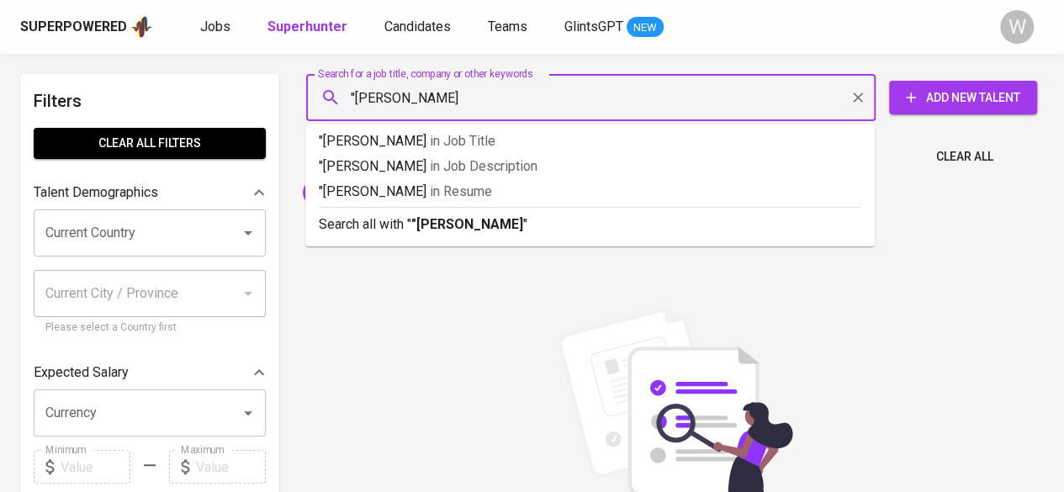
type input ""Naufal Razan Krishnaputra""
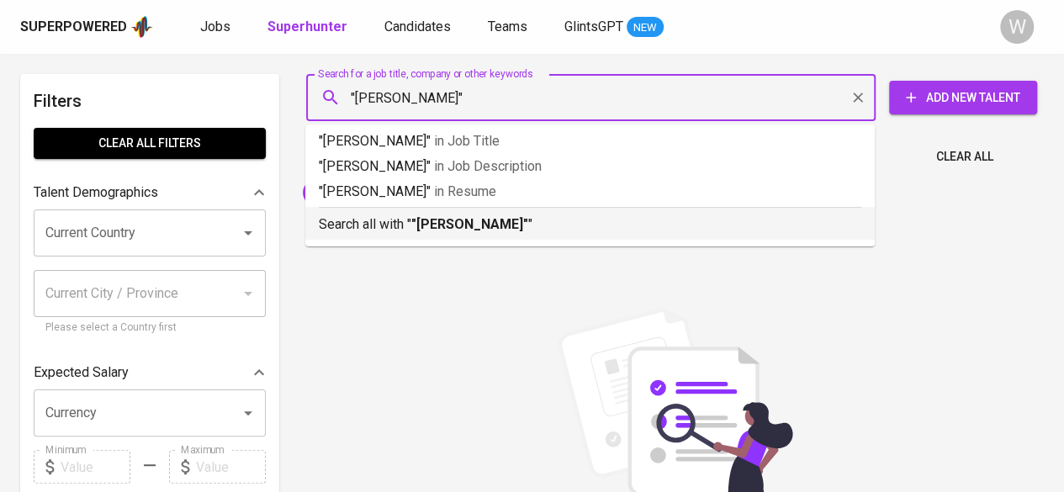
click at [410, 219] on p "Search all with " "Naufal Razan Krishnaputra" "" at bounding box center [590, 224] width 542 height 20
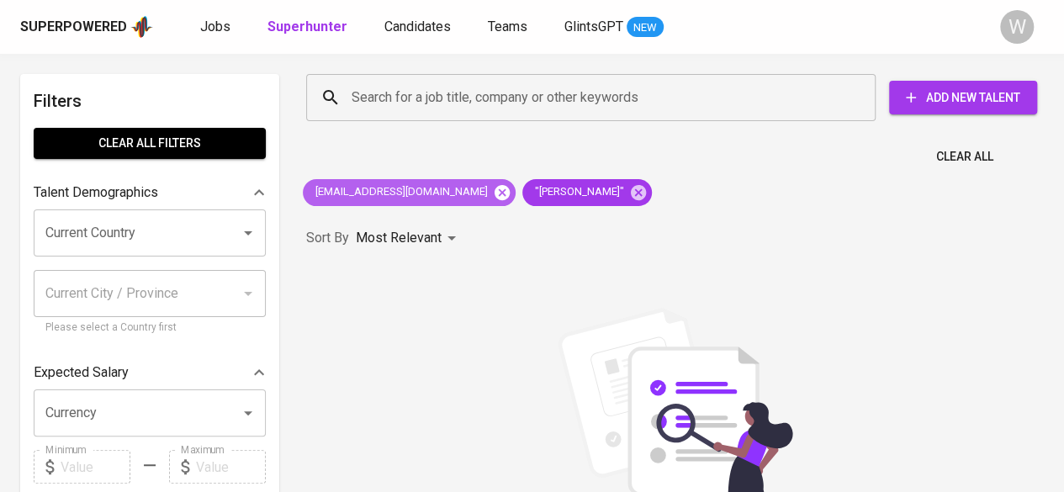
click at [494, 193] on icon at bounding box center [501, 191] width 15 height 15
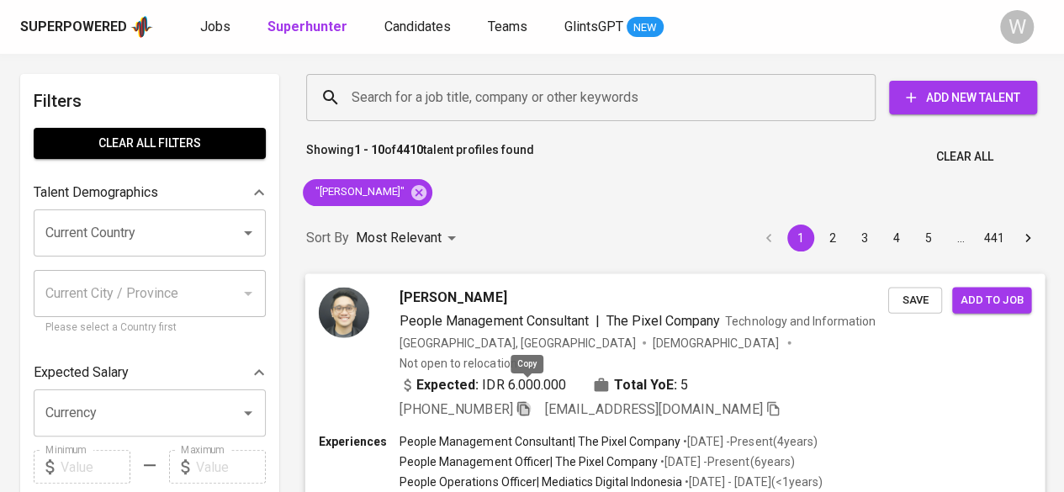
click at [529, 401] on icon "button" at bounding box center [523, 408] width 12 height 14
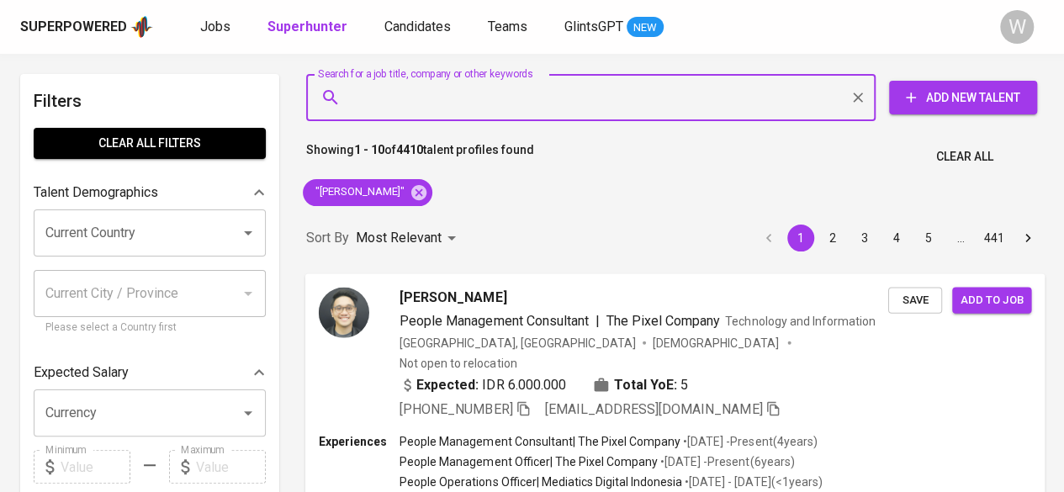
click at [507, 102] on input "Search for a job title, company or other keywords" at bounding box center [594, 98] width 495 height 32
paste input "godfridanovelifita@gmail.com"
type input "godfridanovelifita@gmail.com"
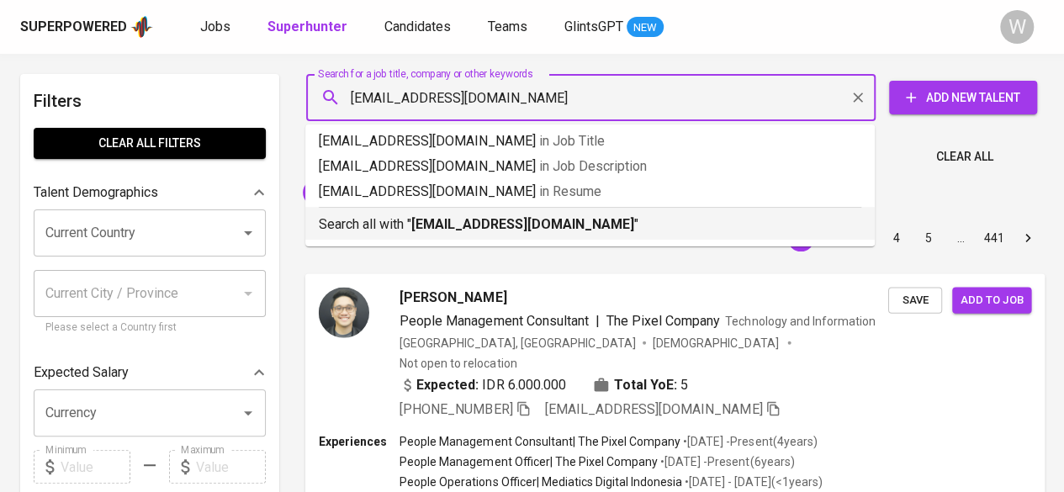
click at [490, 214] on p "Search all with " godfridanovelifita@gmail.com "" at bounding box center [590, 224] width 542 height 20
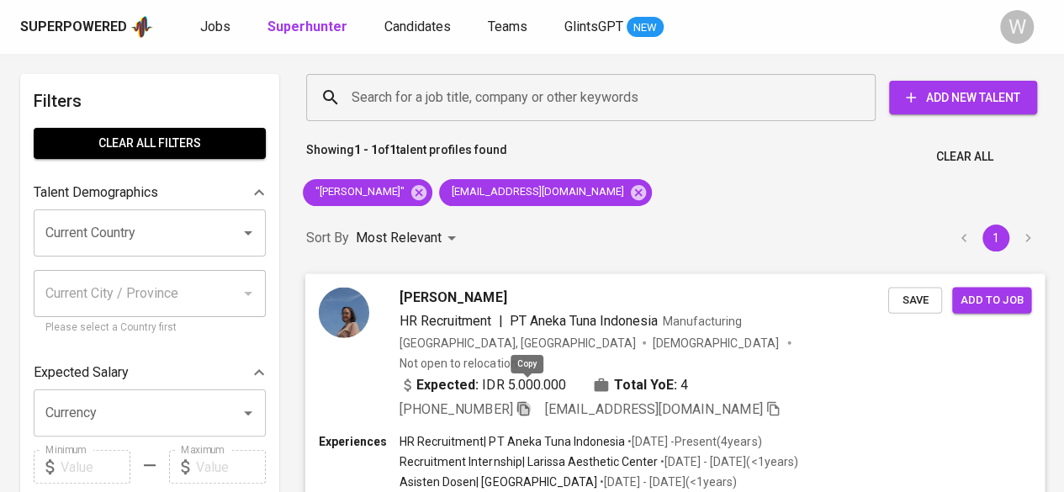
click at [526, 400] on icon "button" at bounding box center [522, 407] width 15 height 15
